Goal: Information Seeking & Learning: Find specific fact

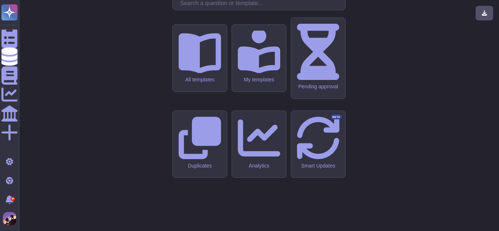
click at [212, 10] on input "text" at bounding box center [260, 3] width 169 height 13
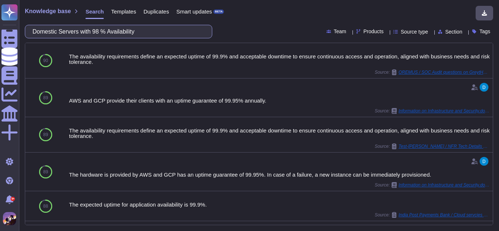
click at [174, 30] on input "Domestic Servers with 98 % Availability" at bounding box center [117, 31] width 176 height 13
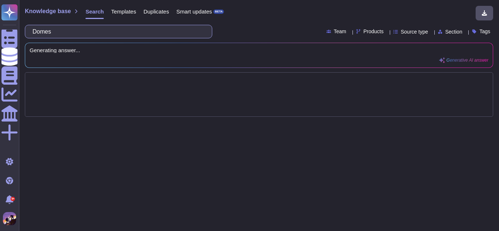
type input "Dom"
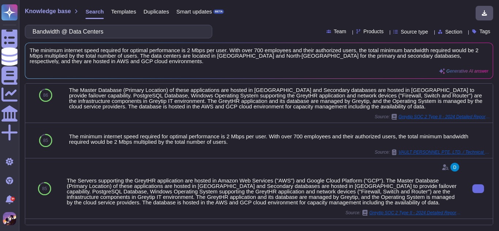
scroll to position [17, 0]
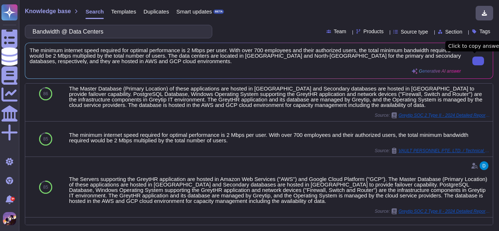
click at [472, 60] on button at bounding box center [478, 61] width 12 height 9
click at [180, 31] on input "Bandwidth @ Data Centers" at bounding box center [117, 31] width 176 height 13
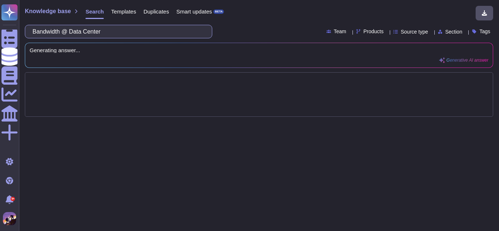
scroll to position [0, 0]
type input "Ban"
type input "Software and database"
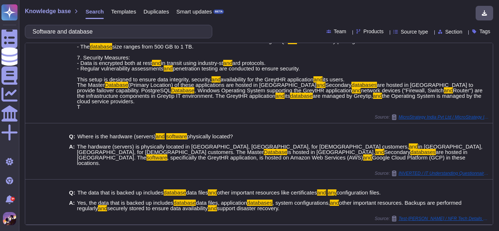
scroll to position [781, 0]
